Goal: Task Accomplishment & Management: Manage account settings

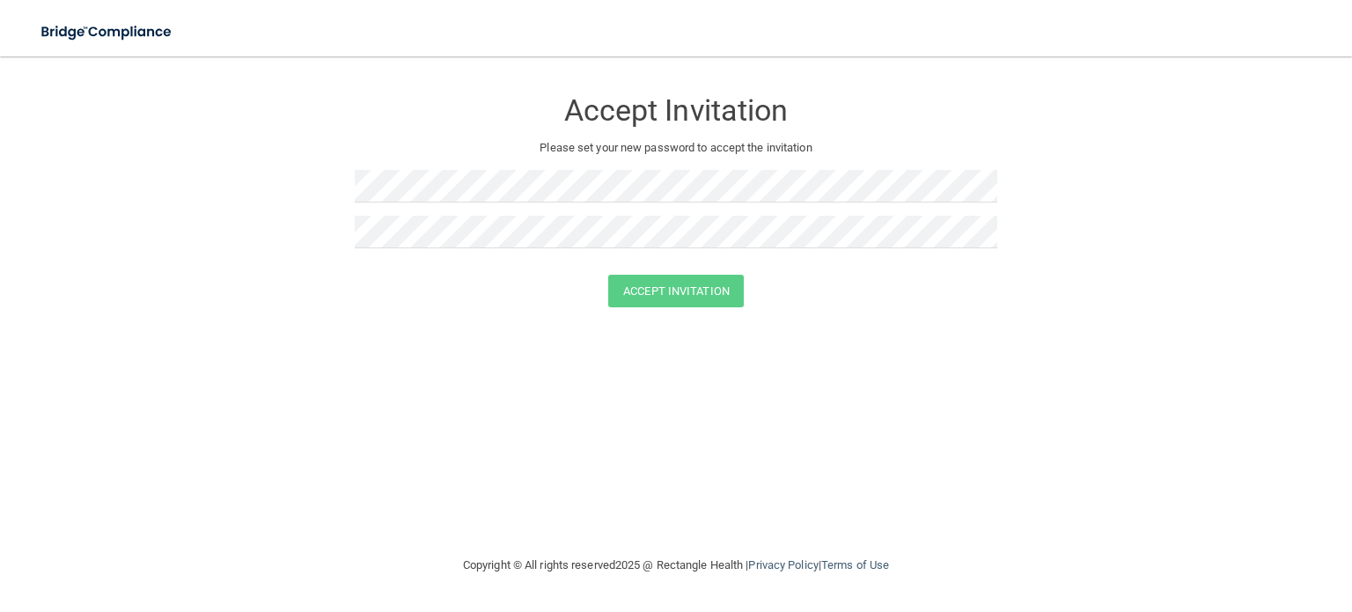
click at [576, 457] on div "Accept Invitation Please set your new password to accept the invitation Accept …" at bounding box center [675, 305] width 1281 height 463
click at [456, 165] on div "Accept Invitation Please set your new password to accept the invitation" at bounding box center [676, 174] width 642 height 201
click at [232, 157] on form "Accept Invitation Please set your new password to accept the invitation Accept …" at bounding box center [675, 201] width 1281 height 254
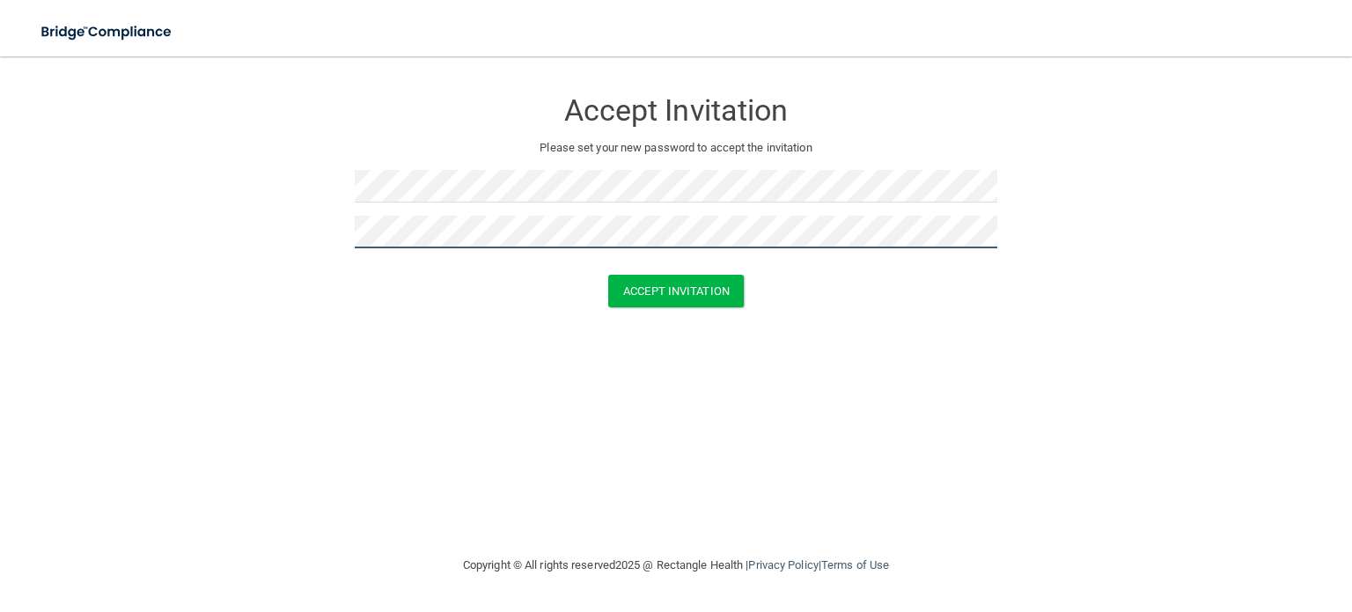
click at [608, 275] on button "Accept Invitation" at bounding box center [676, 291] width 136 height 33
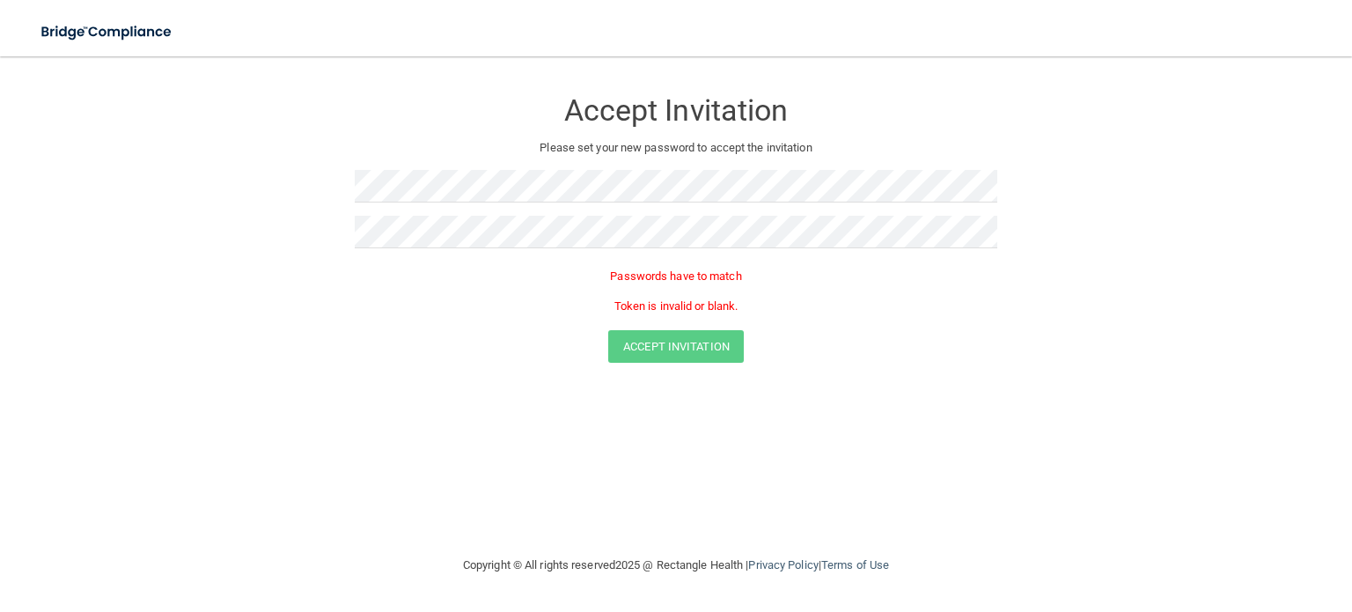
click at [663, 365] on form "Accept Invitation Please set your new password to accept the invitation Passwor…" at bounding box center [675, 229] width 1281 height 310
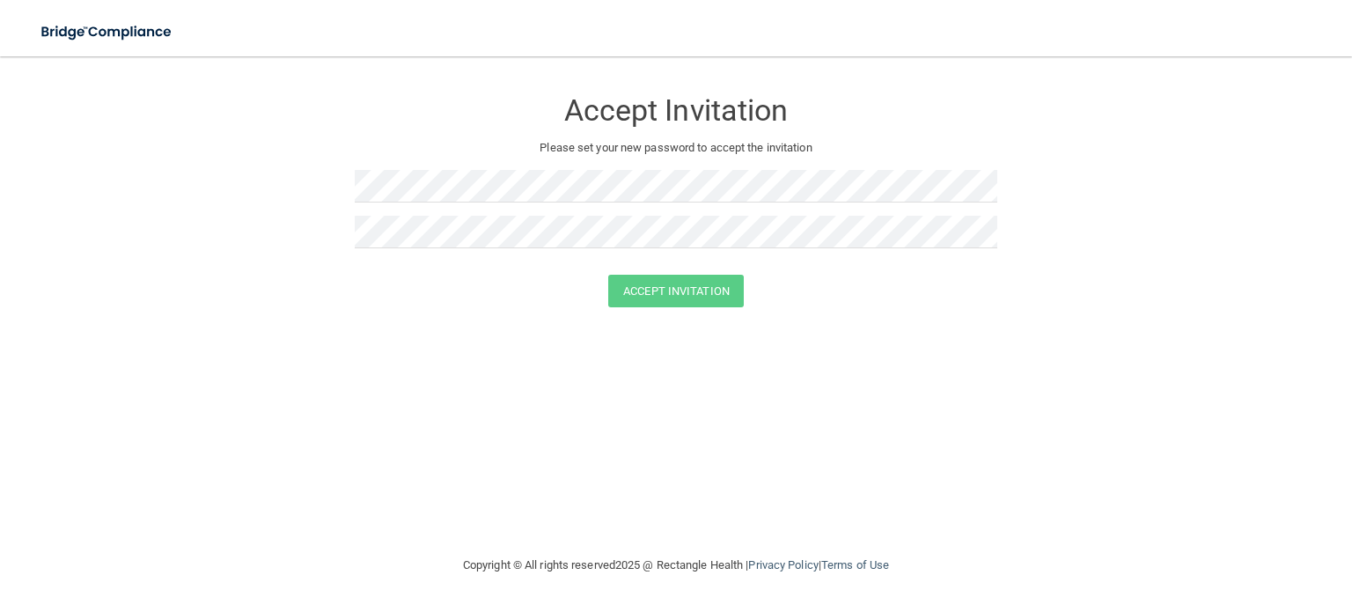
click at [626, 433] on div "Accept Invitation Please set your new password to accept the invitation Accept …" at bounding box center [675, 305] width 1281 height 463
click at [693, 298] on button "Accept Invitation" at bounding box center [676, 291] width 136 height 33
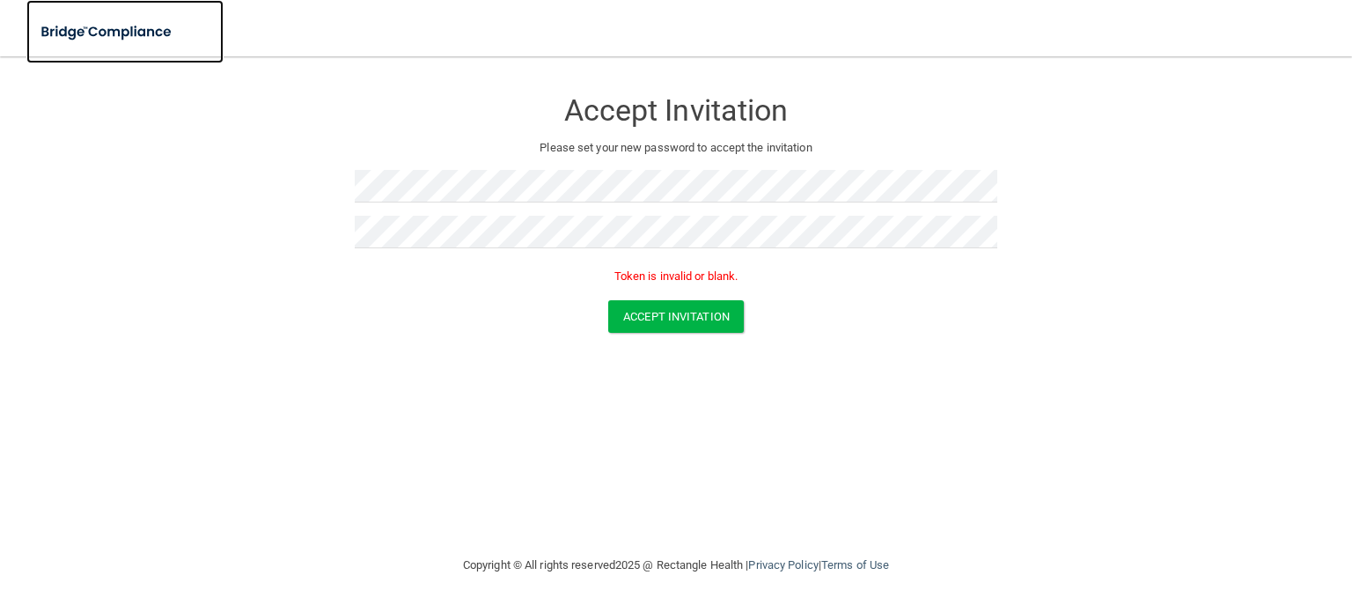
click at [113, 27] on img at bounding box center [107, 32] width 162 height 36
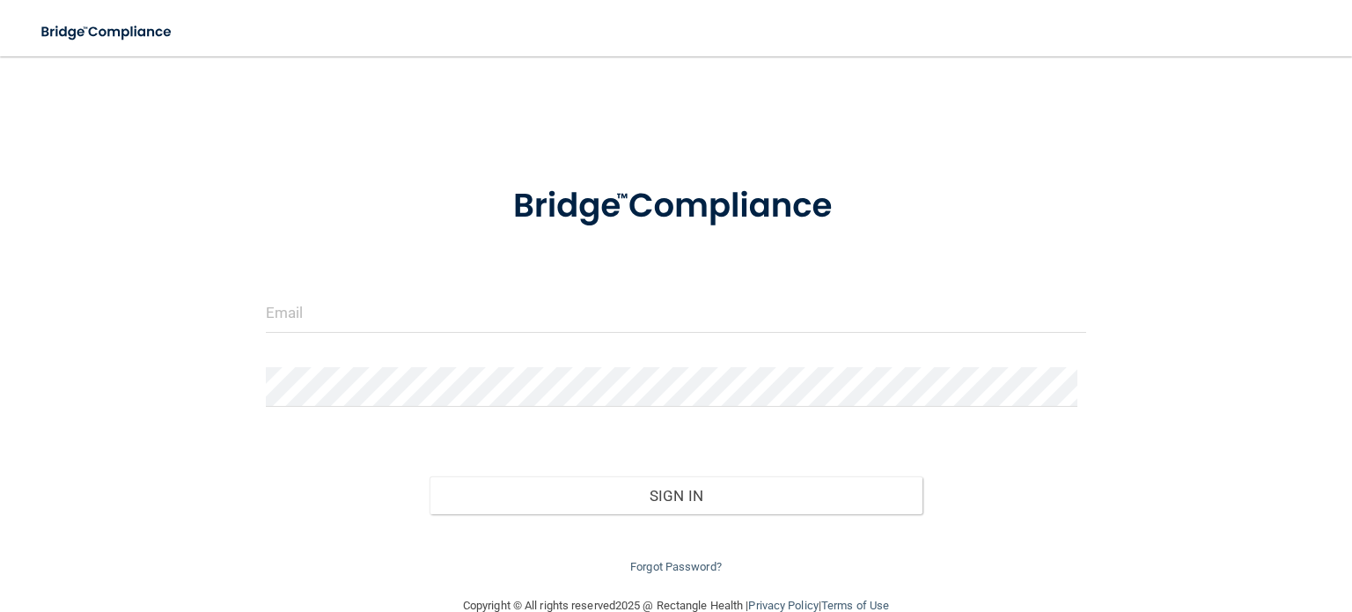
click at [289, 289] on form "Invalid email/password. You don't have permission to access that page. Sign In …" at bounding box center [676, 369] width 820 height 415
click at [293, 304] on input "email" at bounding box center [676, 313] width 820 height 40
click at [312, 319] on input "email" at bounding box center [676, 313] width 820 height 40
click at [730, 275] on form "Invalid email/password. You don't have permission to access that page. Sign In …" at bounding box center [676, 369] width 820 height 415
click at [693, 320] on input "email" at bounding box center [676, 313] width 820 height 40
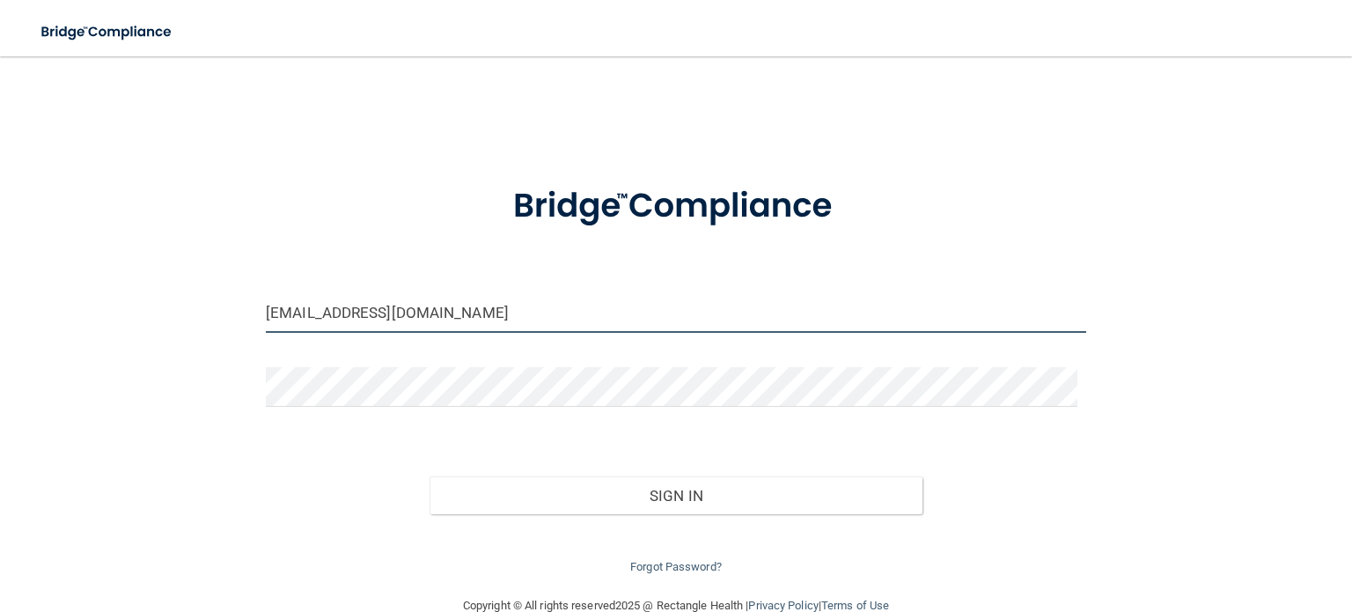
type input "[EMAIL_ADDRESS][DOMAIN_NAME]"
click at [429, 476] on button "Sign In" at bounding box center [675, 495] width 492 height 39
click at [650, 520] on div "Forgot Password?" at bounding box center [676, 545] width 847 height 63
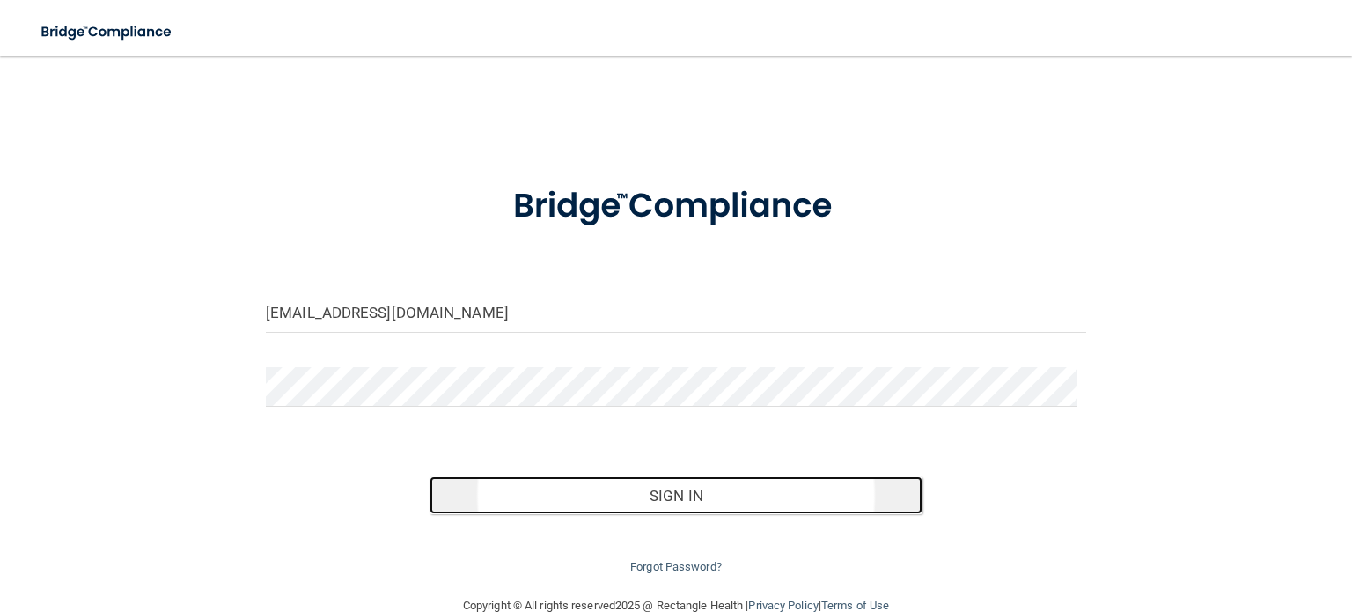
click at [644, 502] on button "Sign In" at bounding box center [675, 495] width 492 height 39
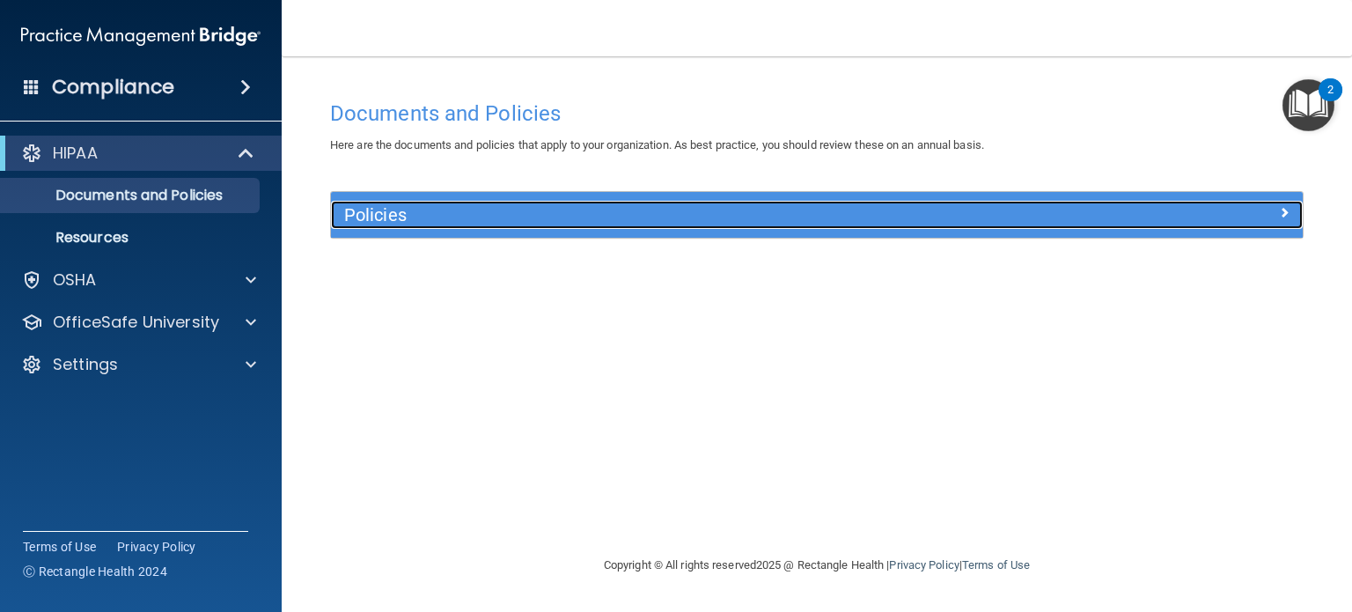
click at [553, 205] on h5 "Policies" at bounding box center [695, 214] width 702 height 19
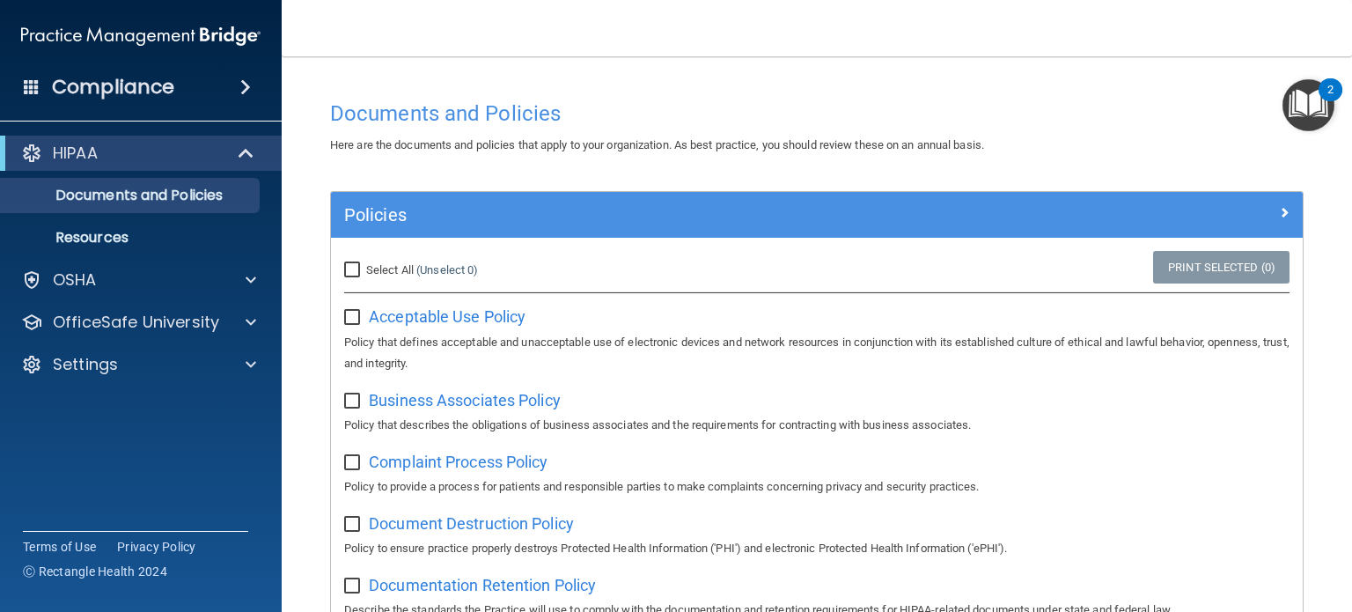
click at [363, 262] on label "Select All (Unselect 0) Unselect All" at bounding box center [411, 270] width 134 height 21
click at [363, 263] on input "Select All (Unselect 0) Unselect All" at bounding box center [354, 270] width 20 height 14
checkbox input "true"
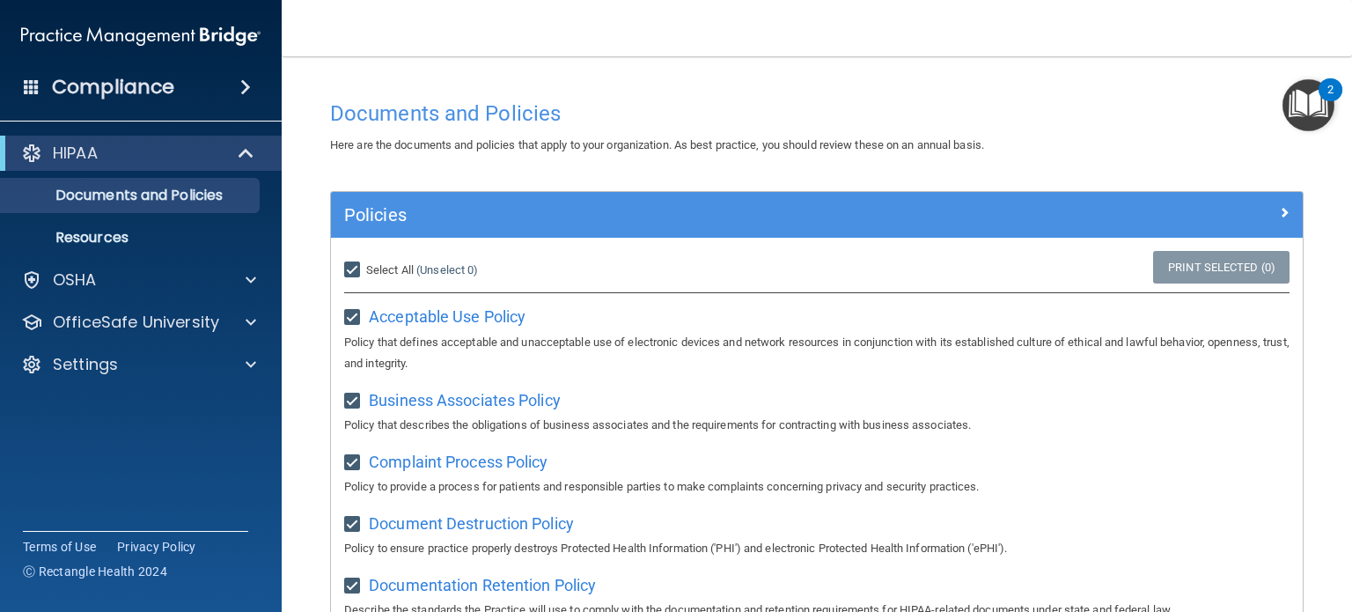
checkbox input "true"
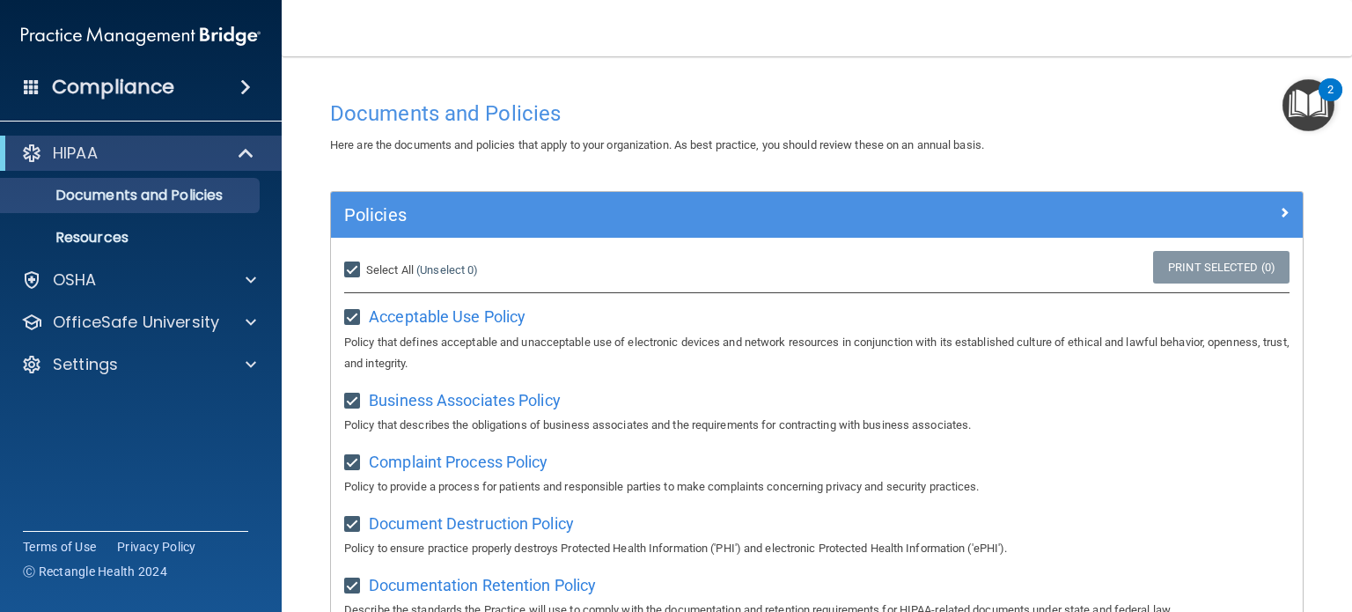
checkbox input "true"
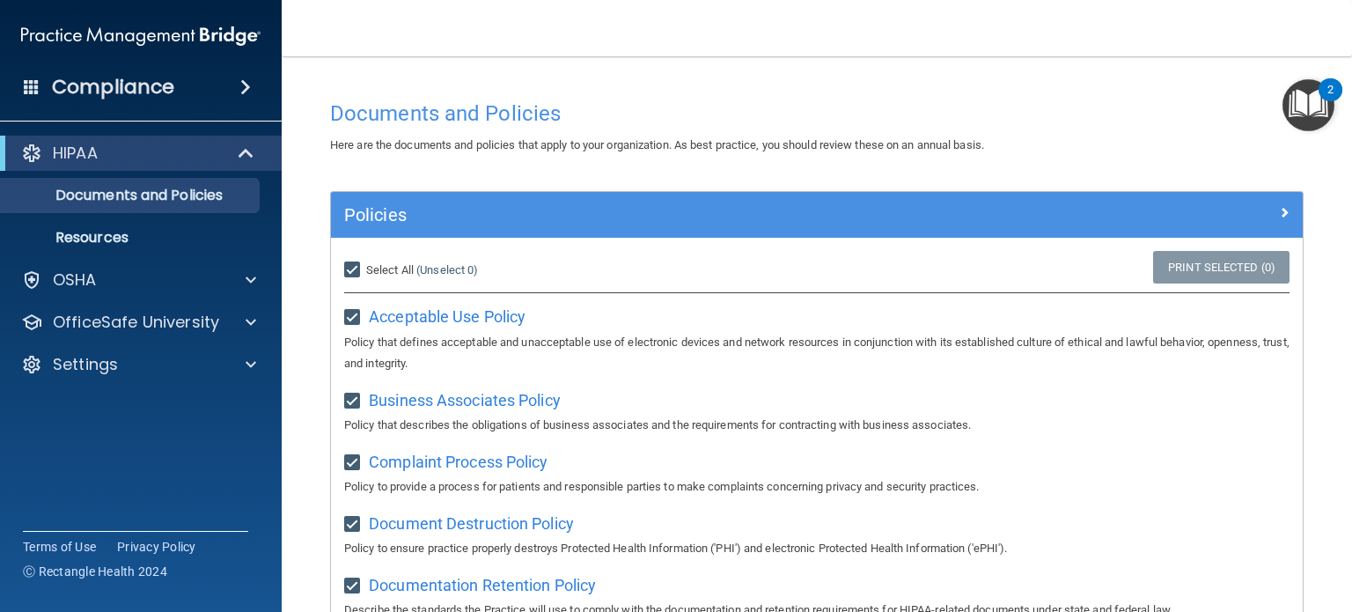
checkbox input "true"
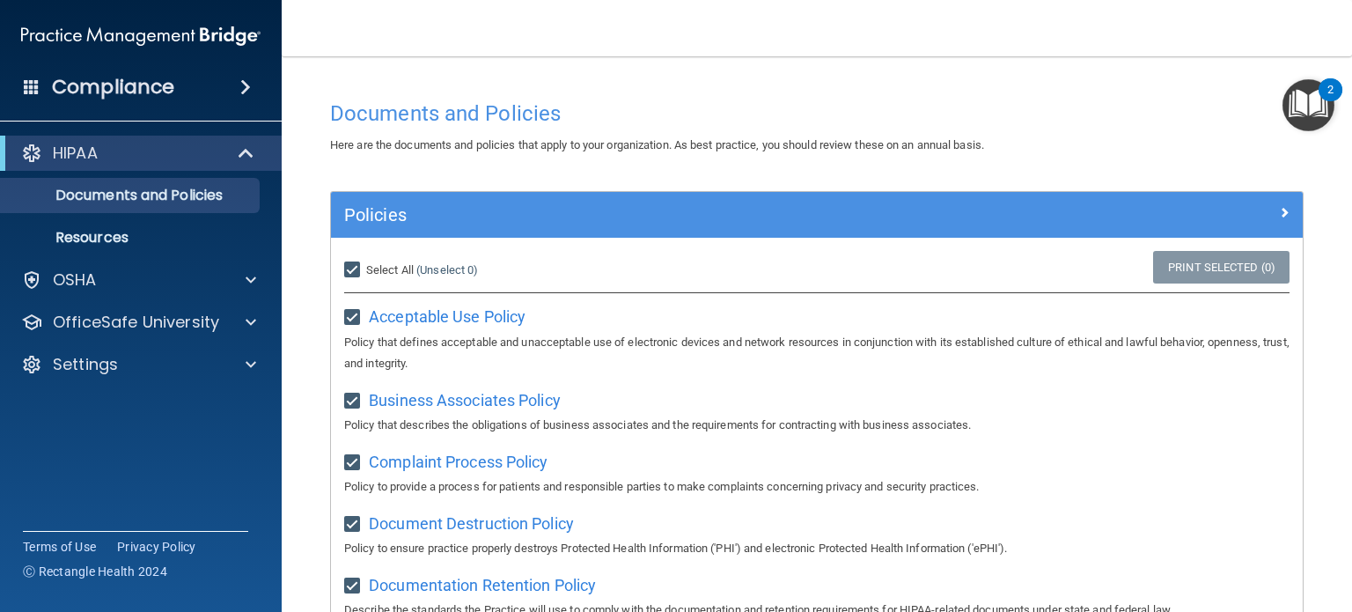
checkbox input "true"
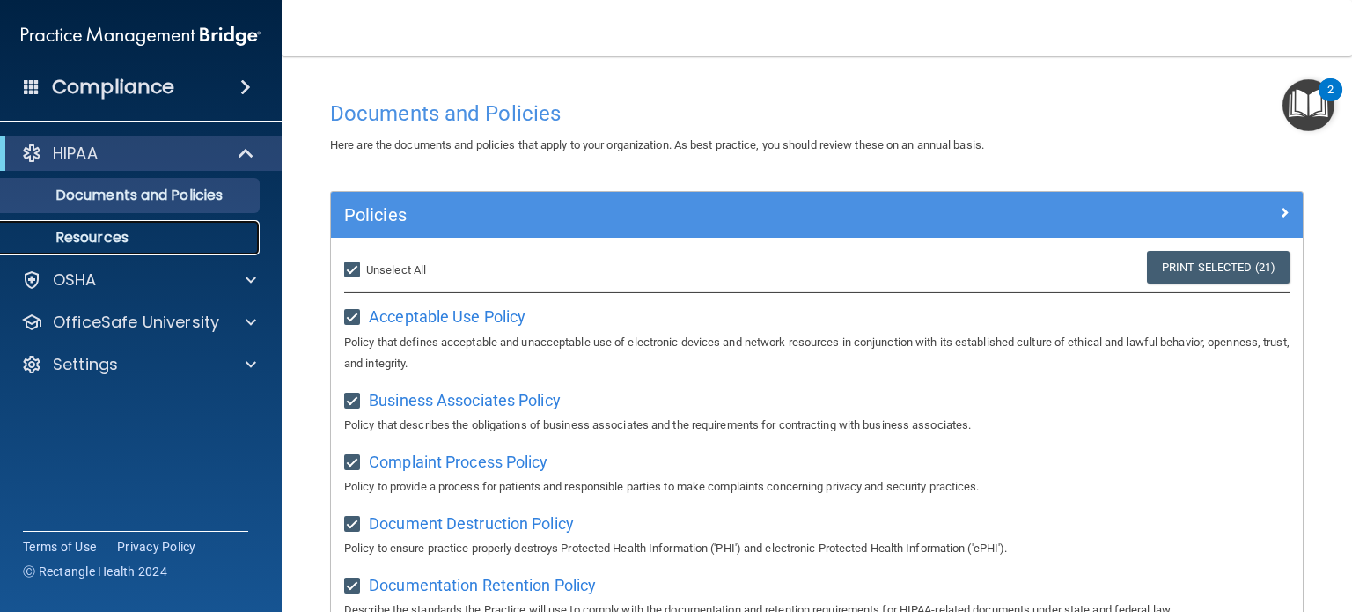
click at [144, 233] on p "Resources" at bounding box center [131, 238] width 240 height 18
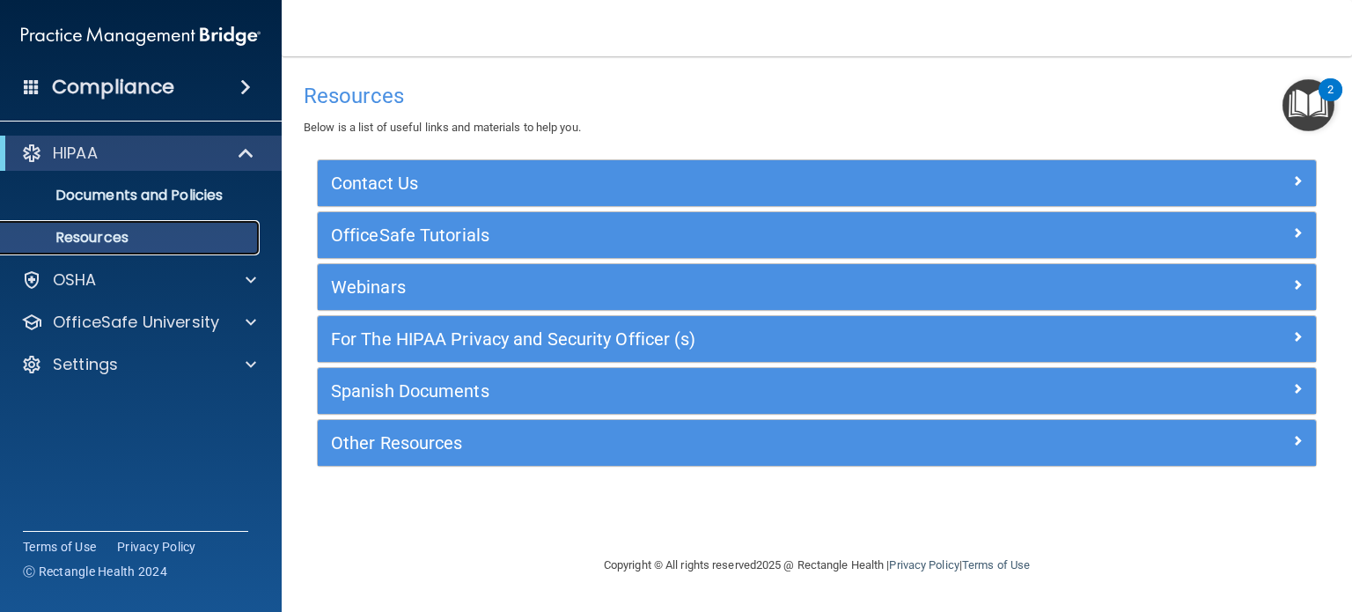
click at [144, 233] on p "Resources" at bounding box center [131, 238] width 240 height 18
click at [450, 200] on div "Contact Us" at bounding box center [817, 183] width 998 height 46
click at [450, 199] on div "Contact Us" at bounding box center [817, 183] width 998 height 46
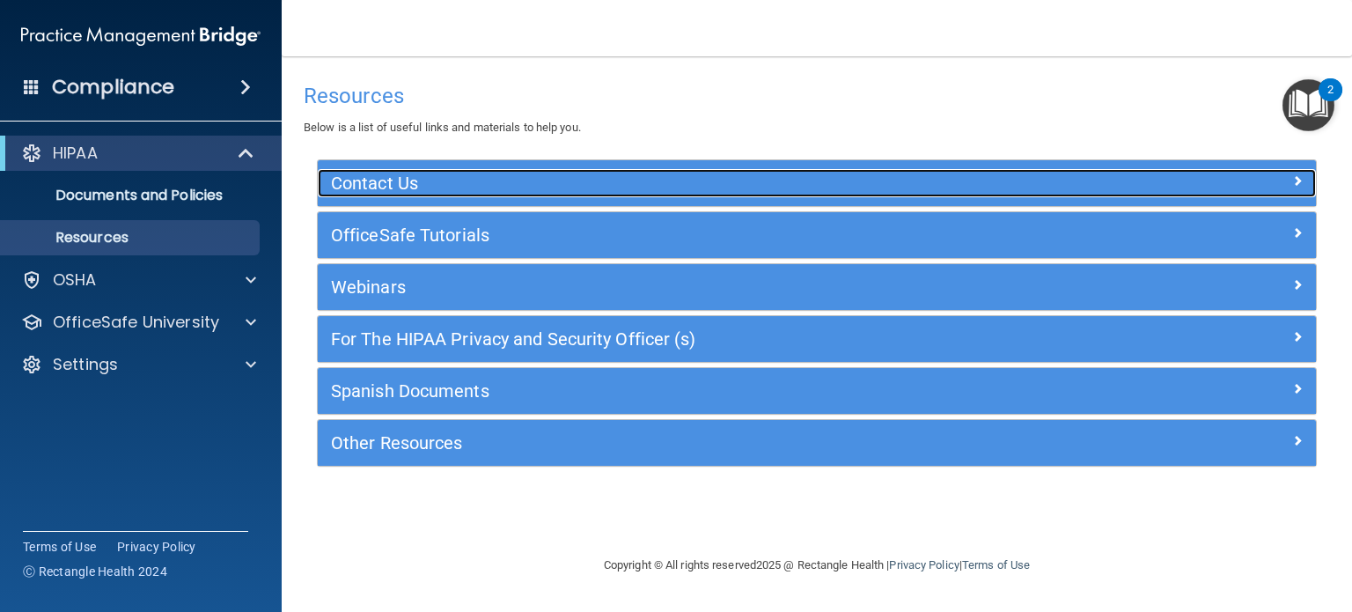
click at [437, 194] on div "Contact Us" at bounding box center [692, 183] width 749 height 28
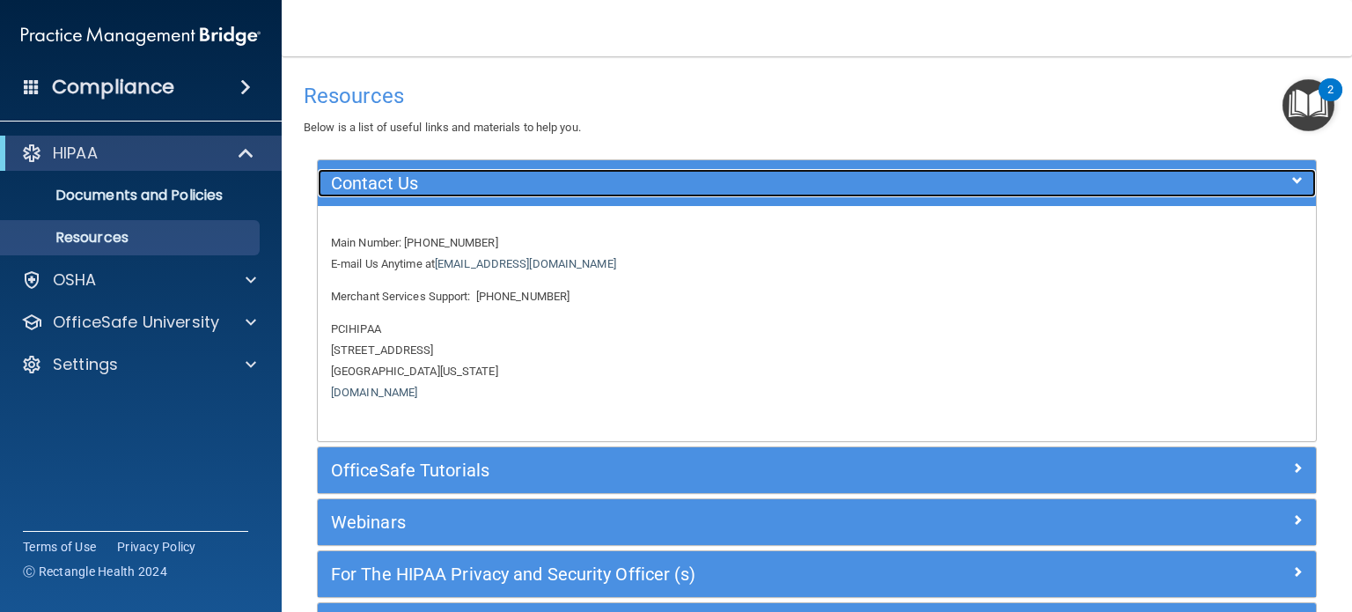
click at [437, 194] on div "Contact Us" at bounding box center [692, 183] width 749 height 28
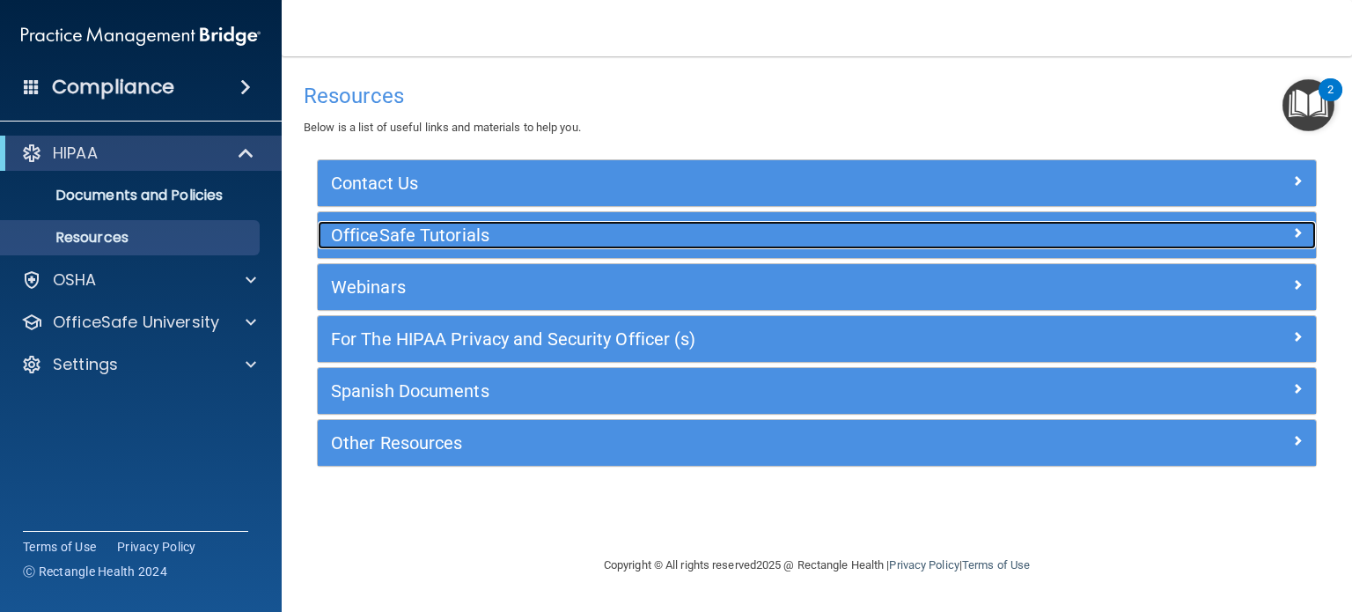
click at [422, 230] on h5 "OfficeSafe Tutorials" at bounding box center [692, 234] width 722 height 19
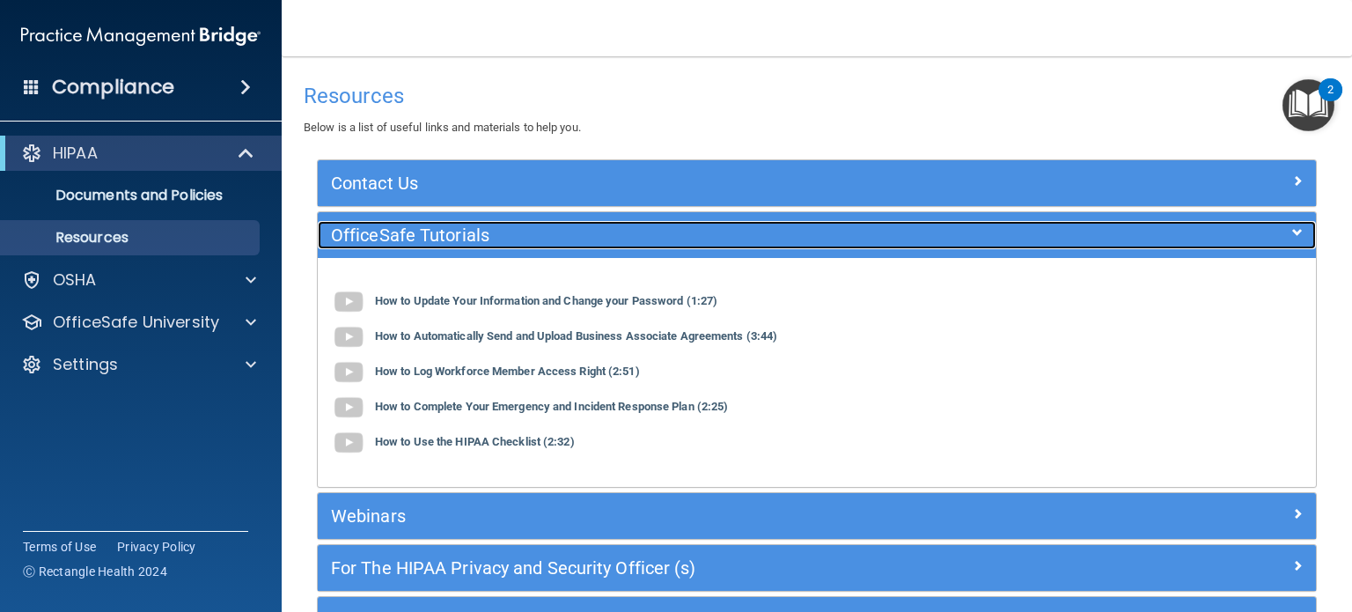
click at [422, 230] on h5 "OfficeSafe Tutorials" at bounding box center [692, 234] width 722 height 19
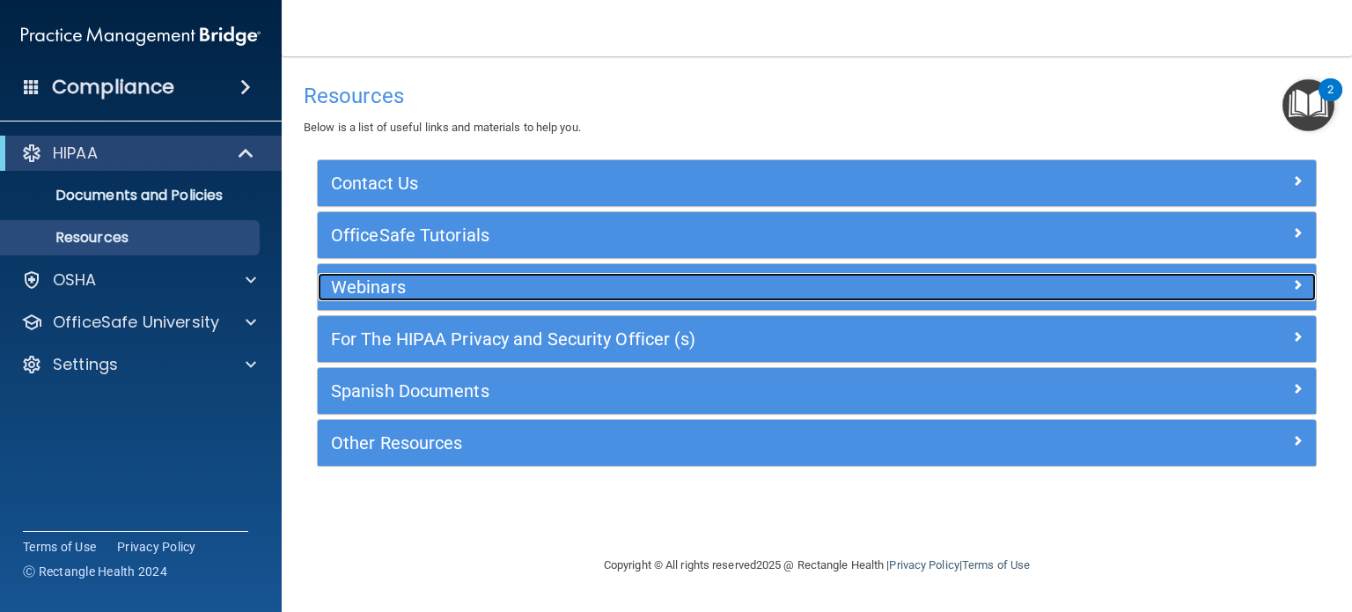
click at [422, 287] on h5 "Webinars" at bounding box center [692, 286] width 722 height 19
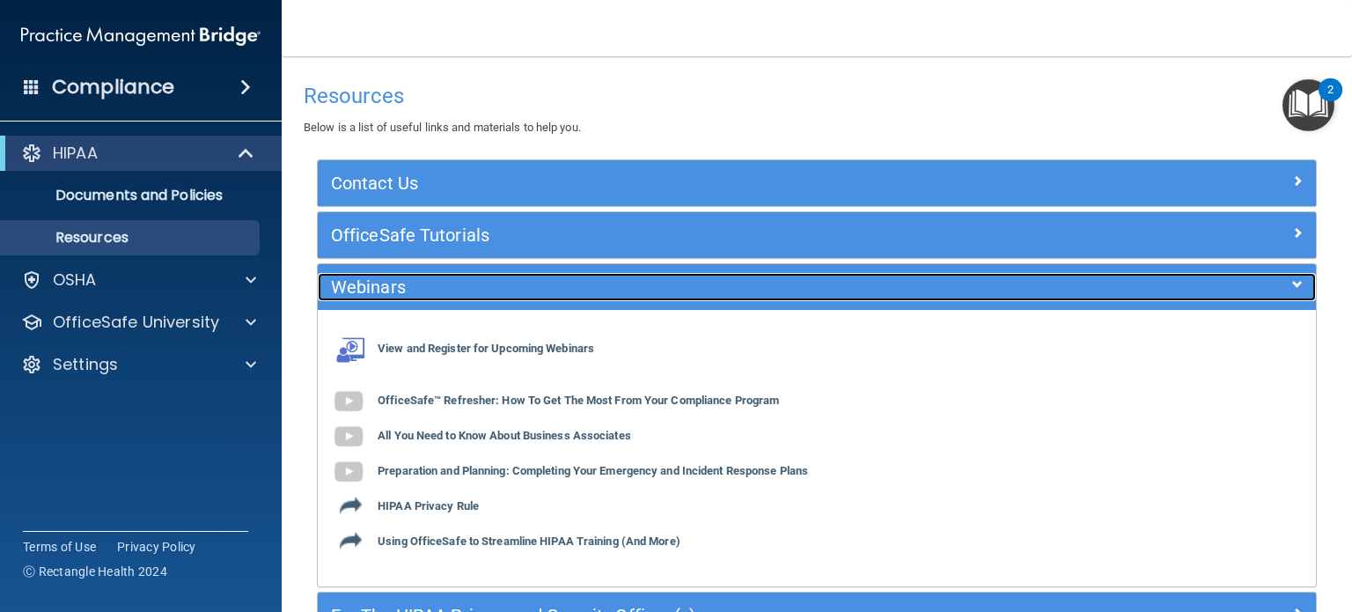
click at [422, 287] on h5 "Webinars" at bounding box center [692, 286] width 722 height 19
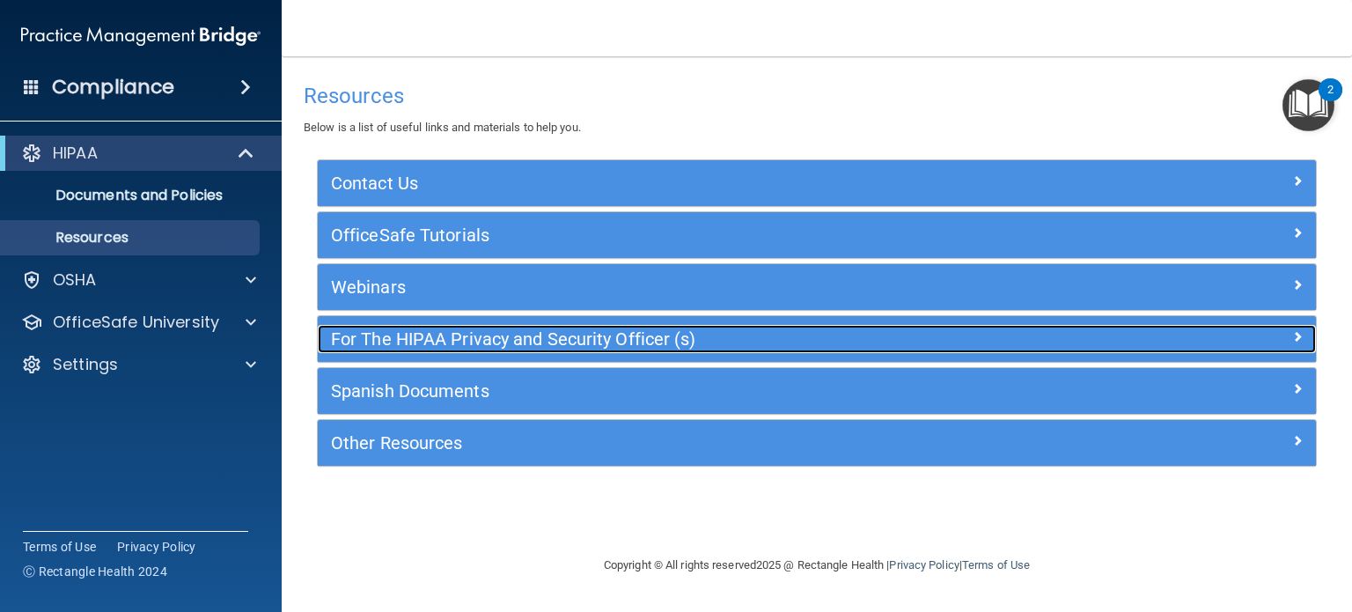
click at [413, 337] on h5 "For The HIPAA Privacy and Security Officer (s)" at bounding box center [692, 338] width 722 height 19
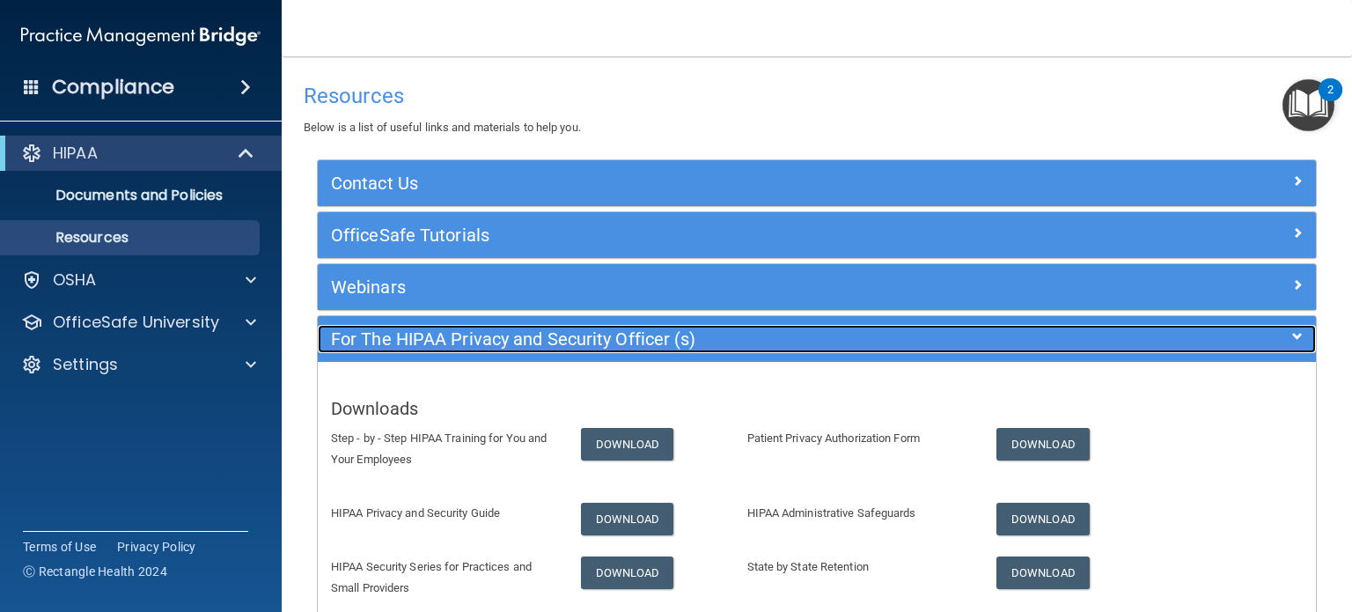
click at [413, 337] on h5 "For The HIPAA Privacy and Security Officer (s)" at bounding box center [692, 338] width 722 height 19
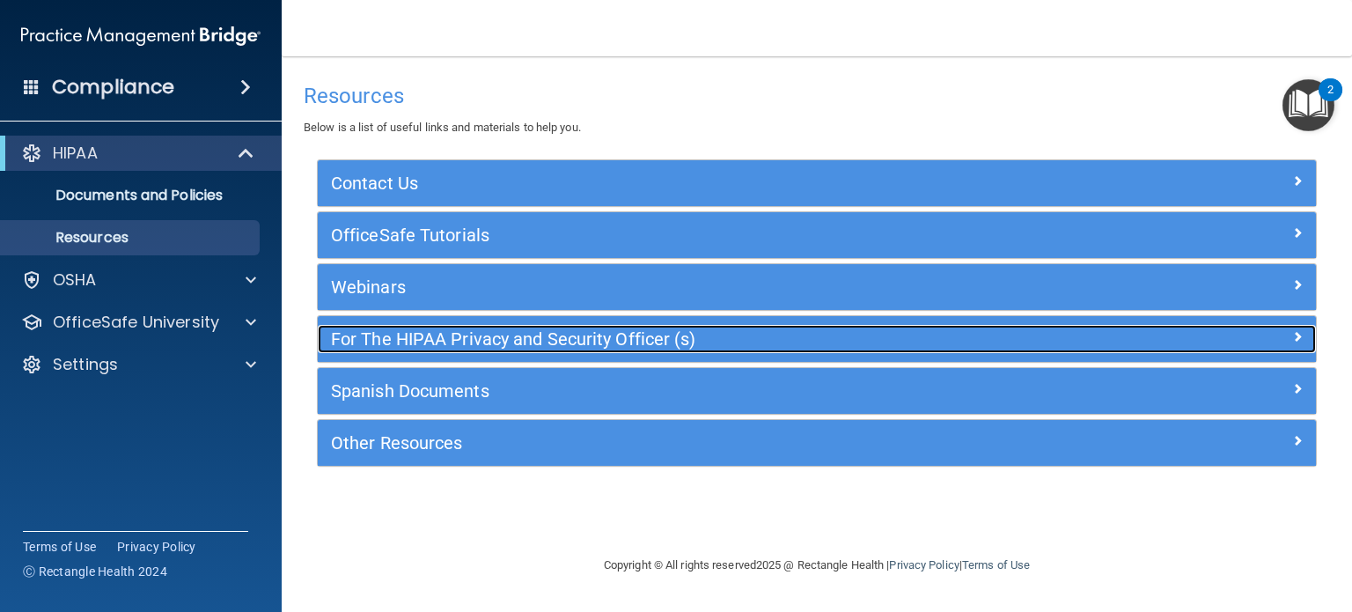
click at [413, 337] on h5 "For The HIPAA Privacy and Security Officer (s)" at bounding box center [692, 338] width 722 height 19
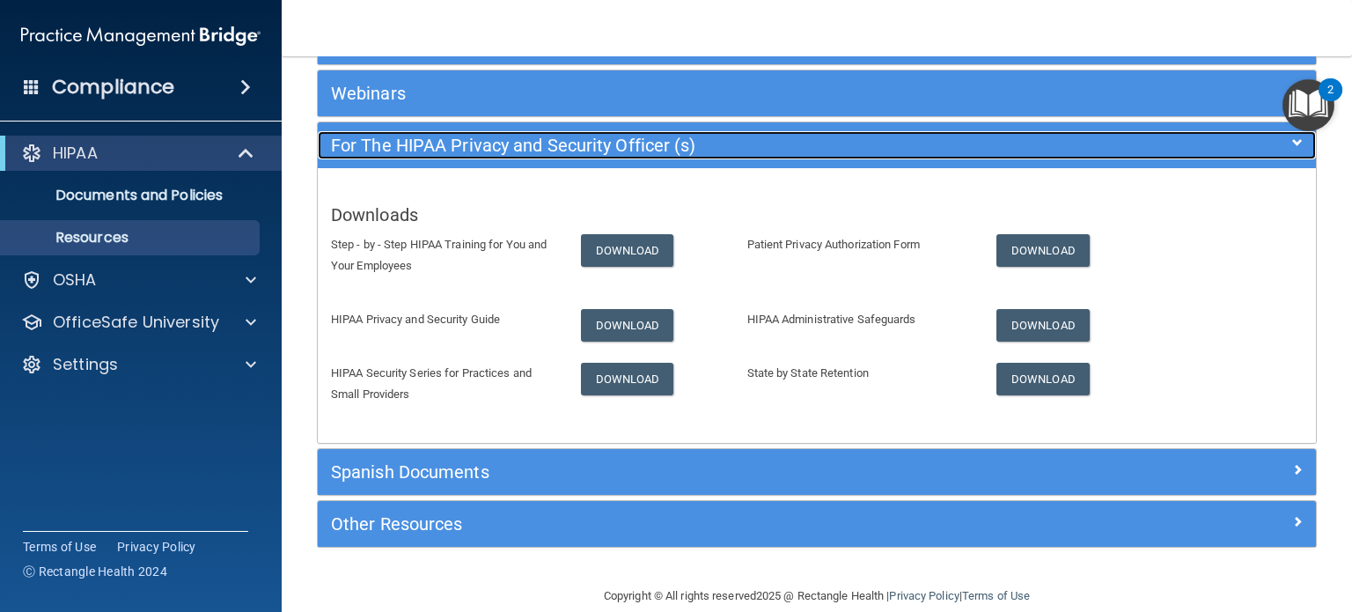
scroll to position [193, 0]
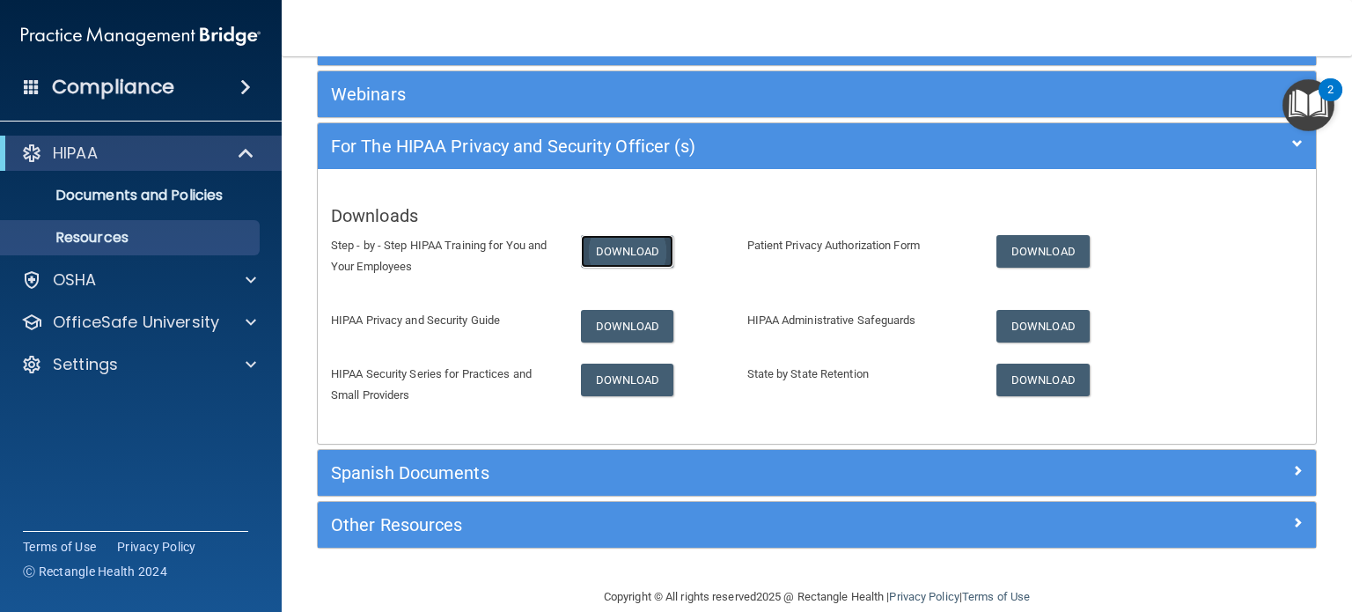
click at [610, 246] on link "Download" at bounding box center [627, 251] width 93 height 33
click at [612, 129] on div "For The HIPAA Privacy and Security Officer (s)" at bounding box center [817, 146] width 998 height 46
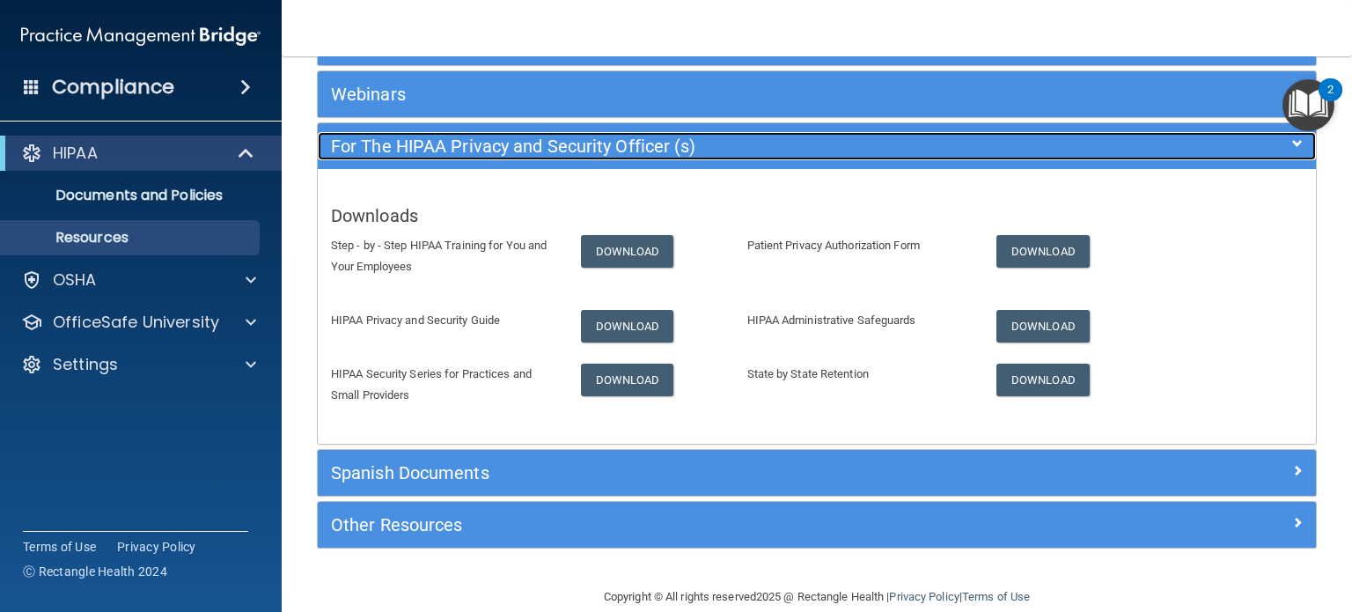
click at [605, 148] on h5 "For The HIPAA Privacy and Security Officer (s)" at bounding box center [692, 145] width 722 height 19
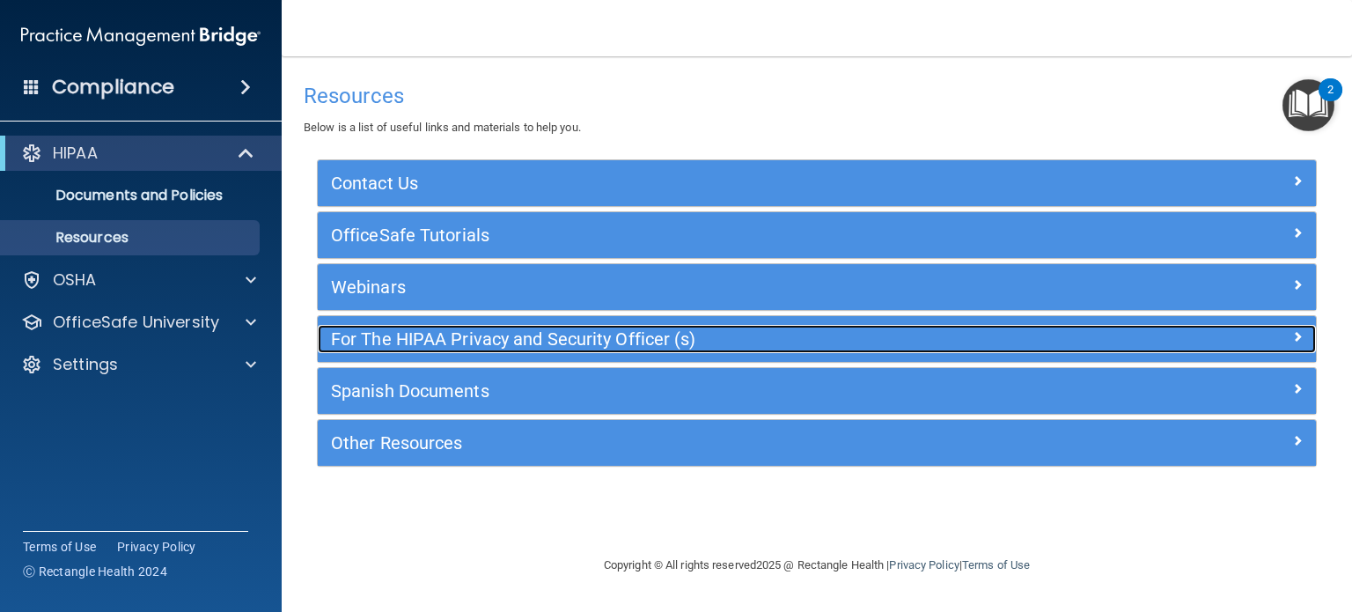
scroll to position [0, 0]
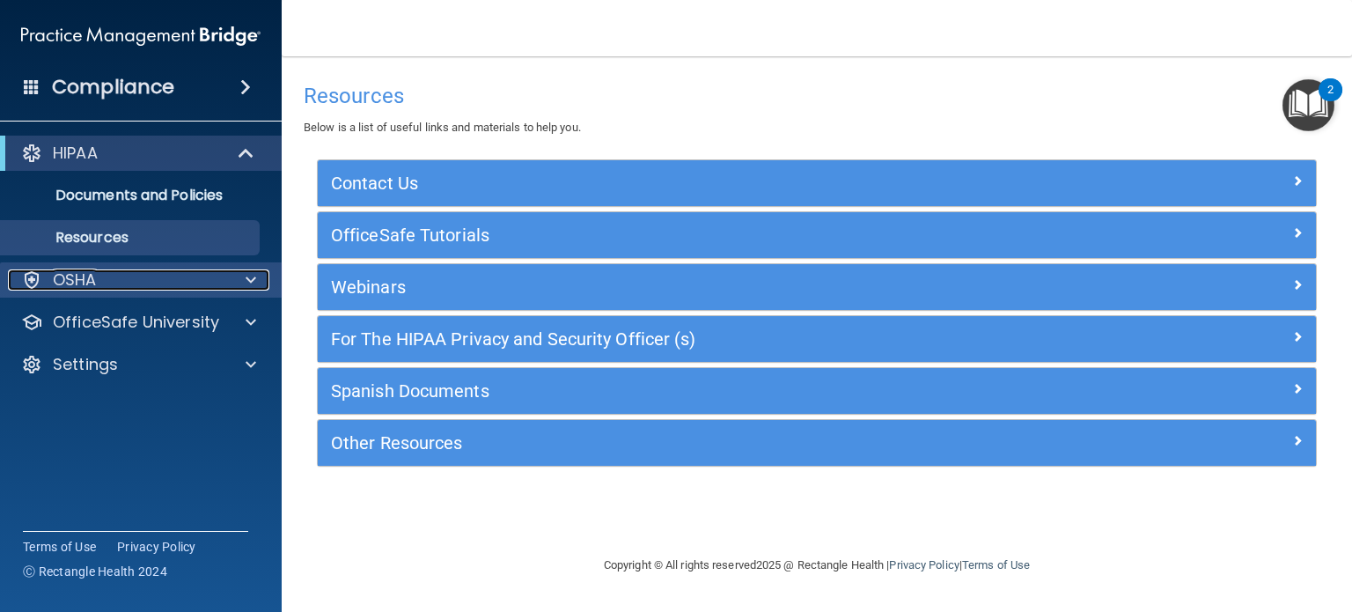
click at [100, 281] on div "OSHA" at bounding box center [117, 279] width 218 height 21
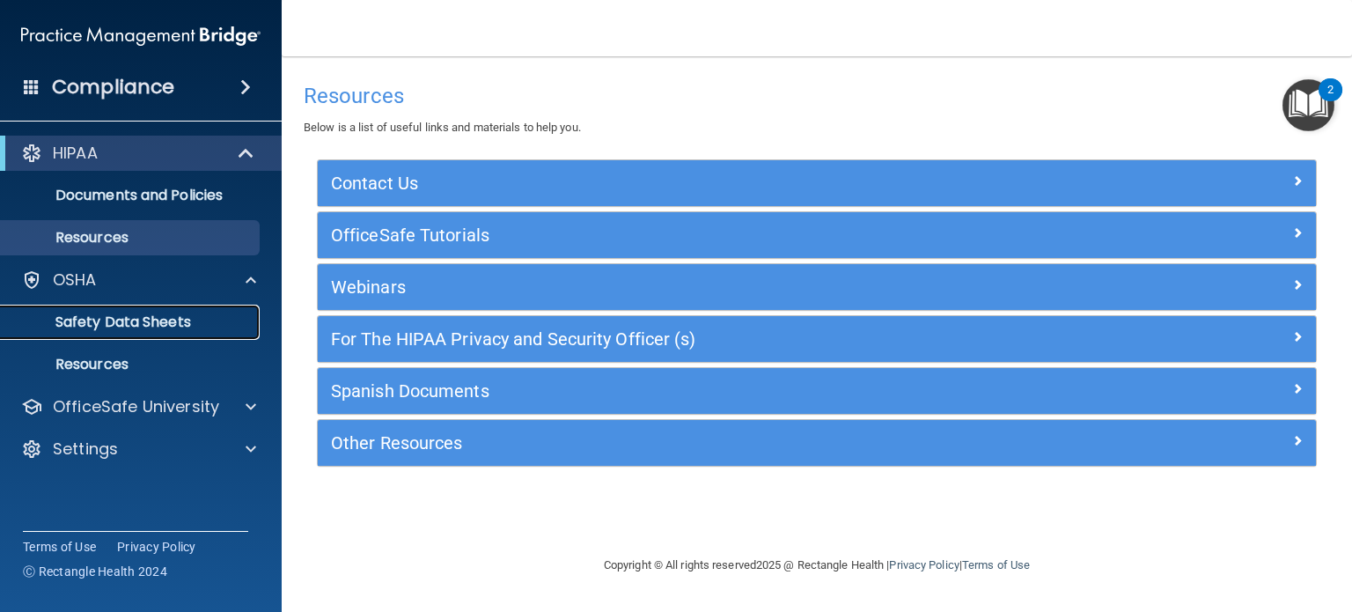
click at [110, 319] on p "Safety Data Sheets" at bounding box center [131, 322] width 240 height 18
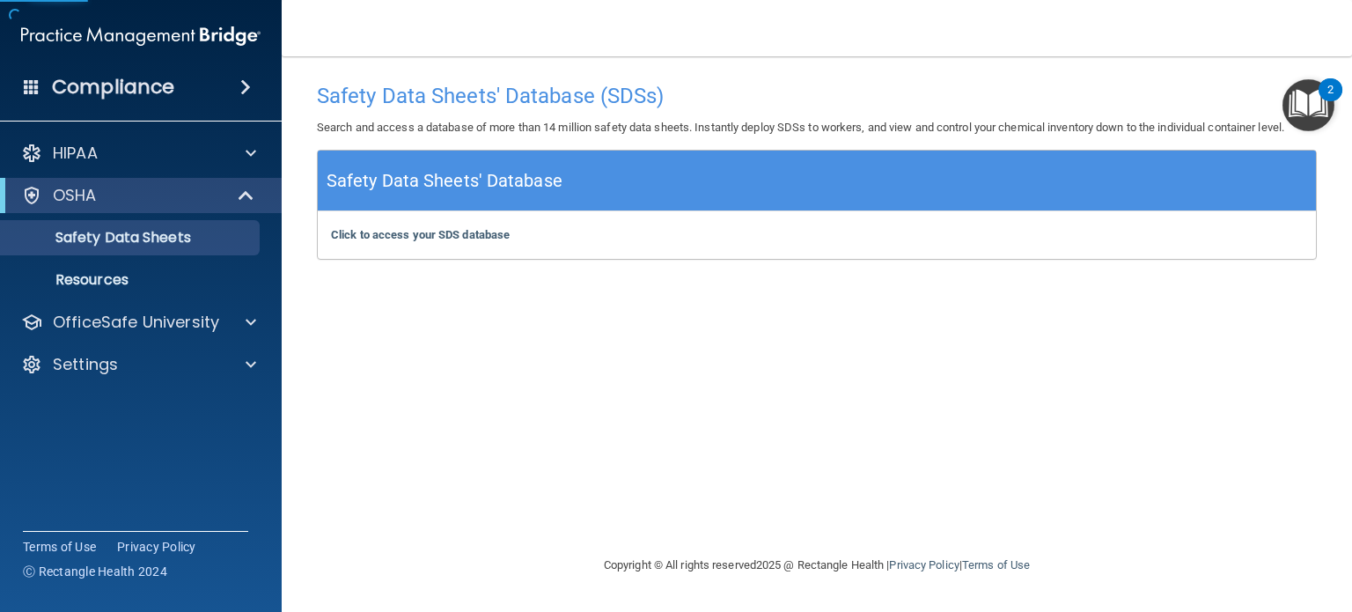
click at [545, 246] on div "Click to access your SDS database Click to access your SDS database" at bounding box center [817, 235] width 998 height 48
click at [487, 192] on h5 "Safety Data Sheets' Database" at bounding box center [444, 180] width 236 height 31
click at [480, 189] on h5 "Safety Data Sheets' Database" at bounding box center [444, 180] width 236 height 31
click at [463, 240] on b "Click to access your SDS database" at bounding box center [420, 234] width 179 height 13
click at [181, 282] on p "Resources" at bounding box center [131, 280] width 240 height 18
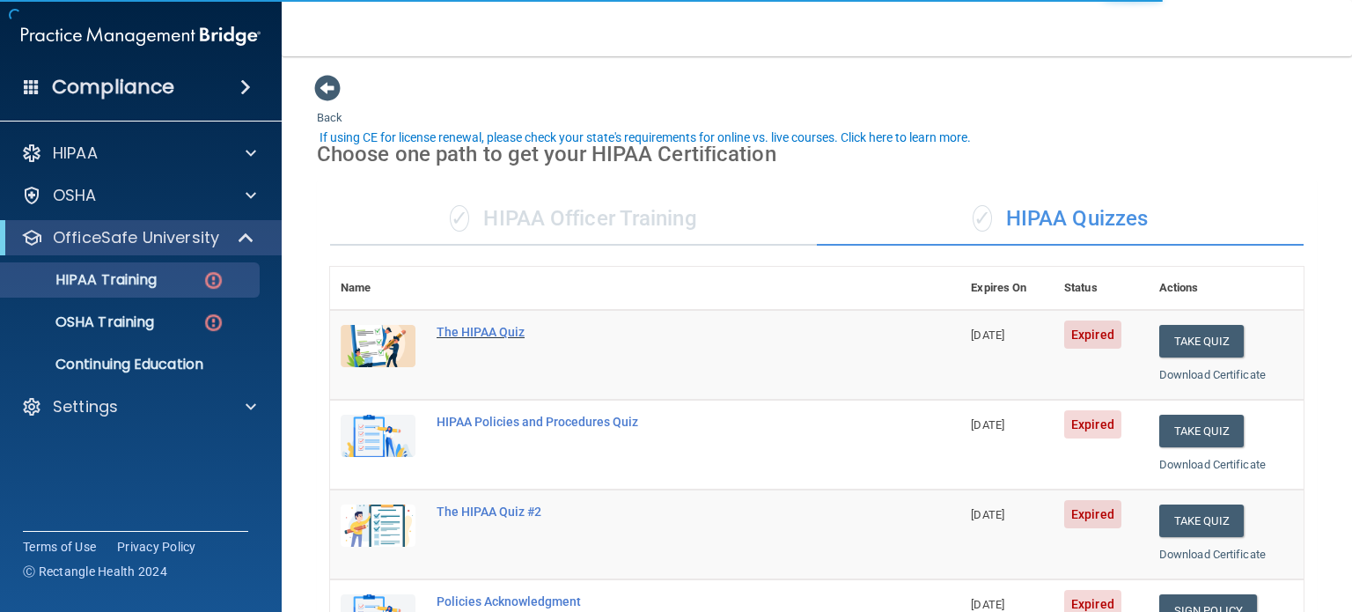
scroll to position [182, 0]
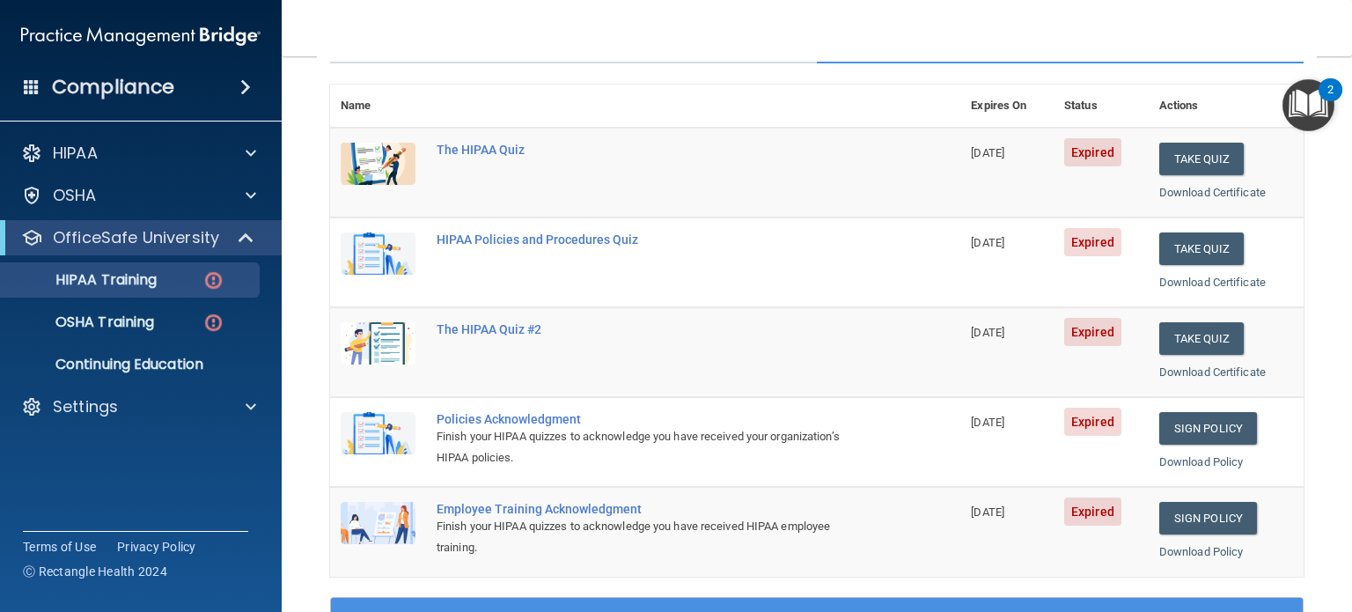
click at [1098, 153] on span "Expired" at bounding box center [1092, 152] width 57 height 28
click at [1180, 194] on link "Download Certificate" at bounding box center [1212, 192] width 106 height 13
